Goal: Browse casually

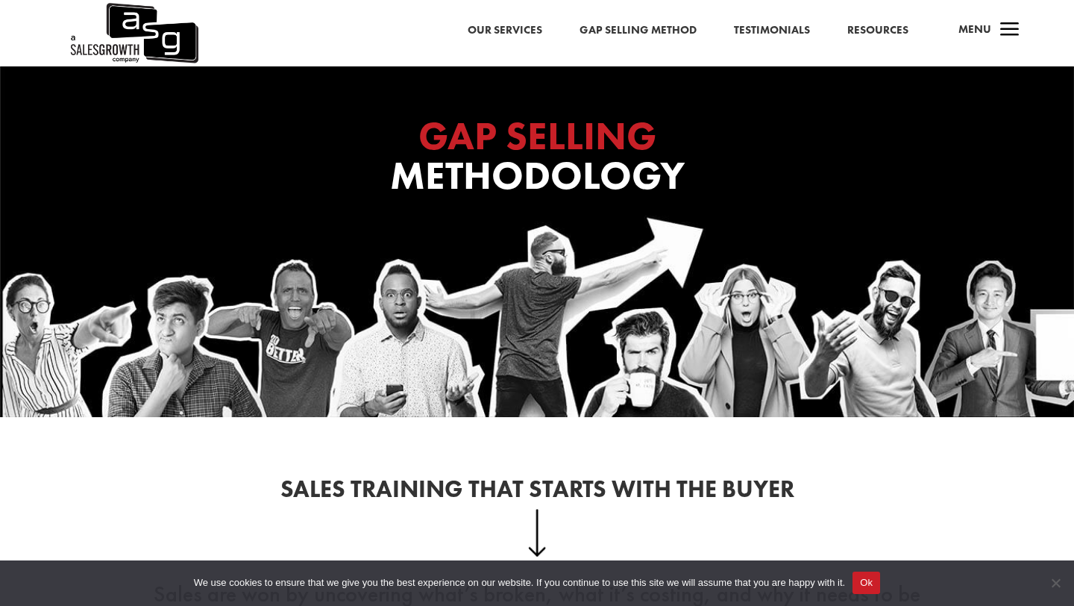
click at [122, 21] on img at bounding box center [134, 33] width 130 height 66
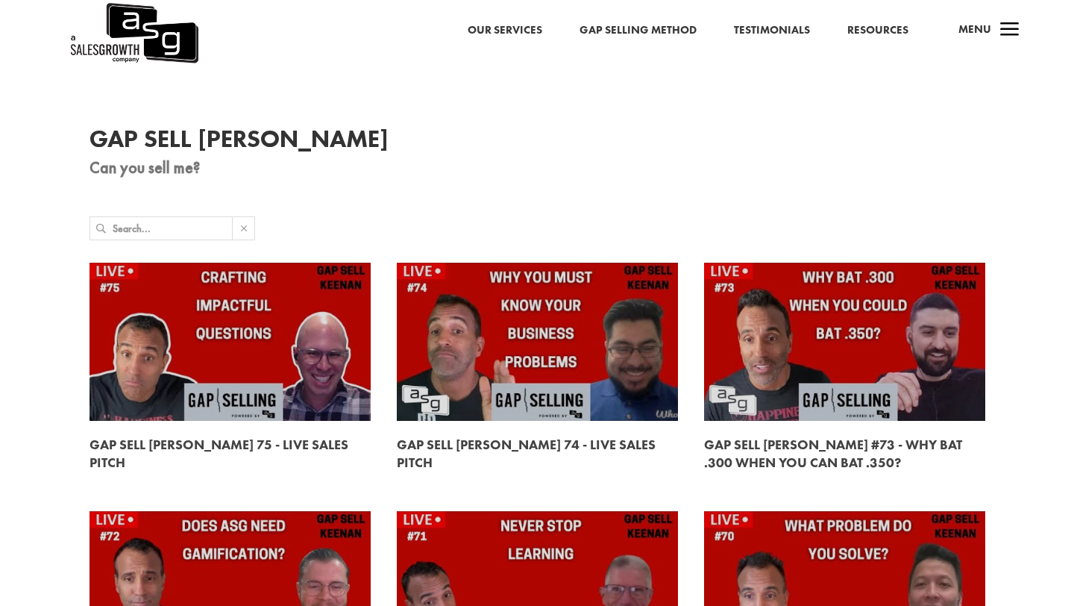
click at [160, 51] on img at bounding box center [134, 33] width 130 height 66
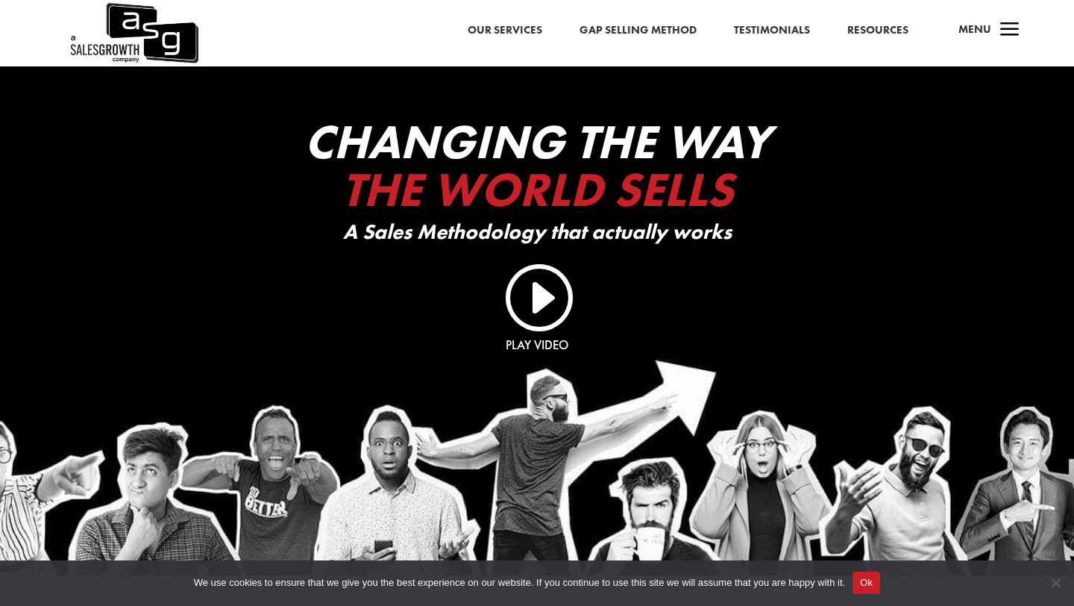
scroll to position [59, 0]
